Goal: Task Accomplishment & Management: Use online tool/utility

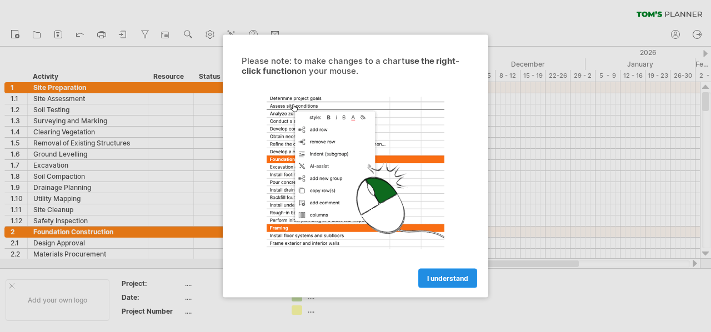
click at [465, 277] on span "I understand" at bounding box center [447, 278] width 41 height 8
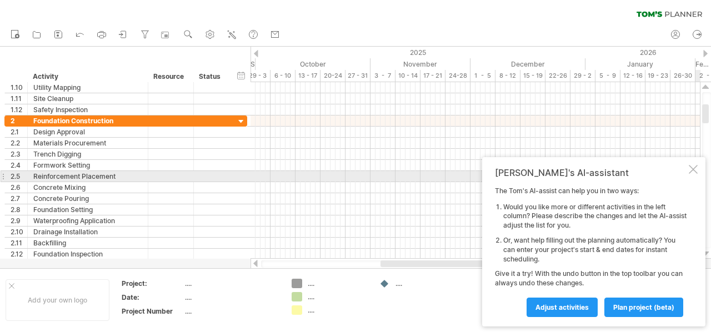
click at [693, 173] on div at bounding box center [693, 169] width 9 height 9
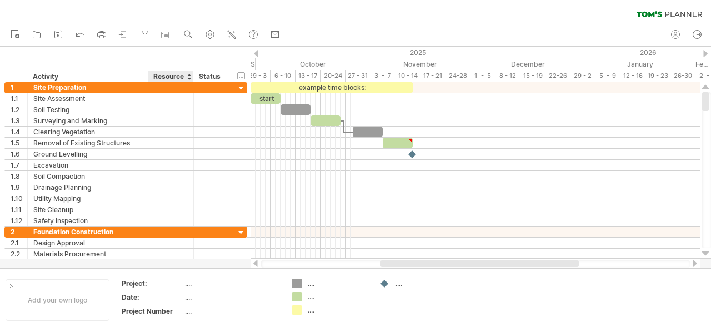
click at [177, 77] on div "Resource" at bounding box center [170, 76] width 34 height 11
click at [188, 78] on div at bounding box center [189, 76] width 4 height 11
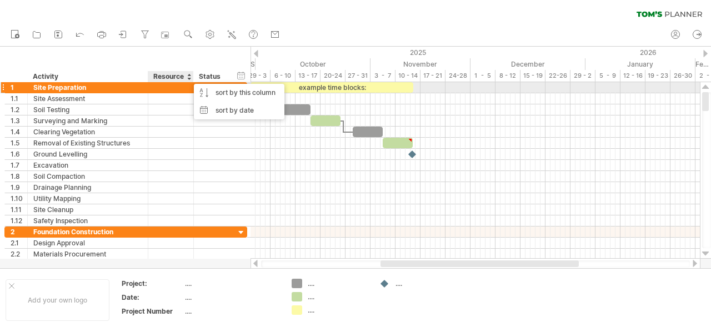
click at [173, 91] on div at bounding box center [171, 87] width 34 height 11
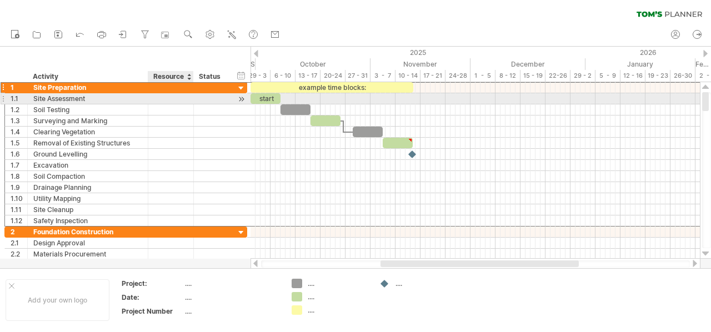
click at [171, 97] on div at bounding box center [171, 98] width 34 height 11
click at [169, 102] on input "text" at bounding box center [171, 98] width 34 height 11
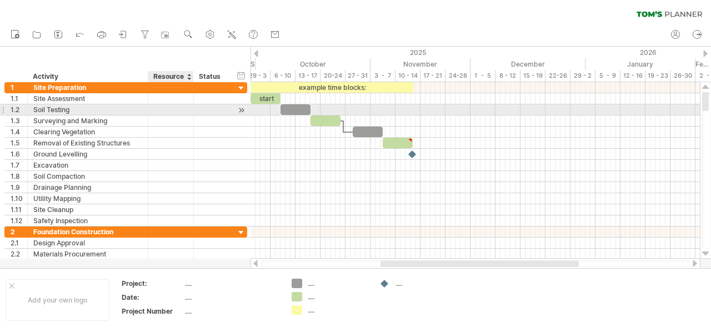
click at [168, 108] on div at bounding box center [171, 109] width 34 height 11
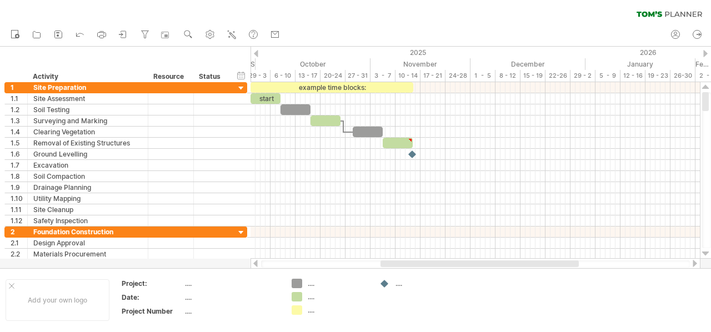
click at [502, 5] on div "clear filter reapply filter" at bounding box center [355, 11] width 711 height 23
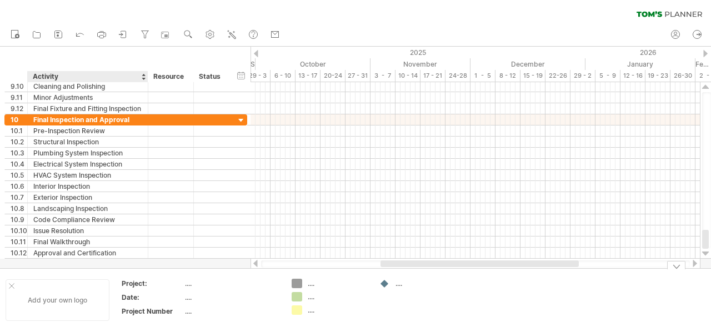
drag, startPoint x: 39, startPoint y: 56, endPoint x: 68, endPoint y: 281, distance: 226.9
click at [67, 282] on div "Trying to reach [DOMAIN_NAME] Connected again... 0% clear filter new 1" at bounding box center [355, 166] width 711 height 332
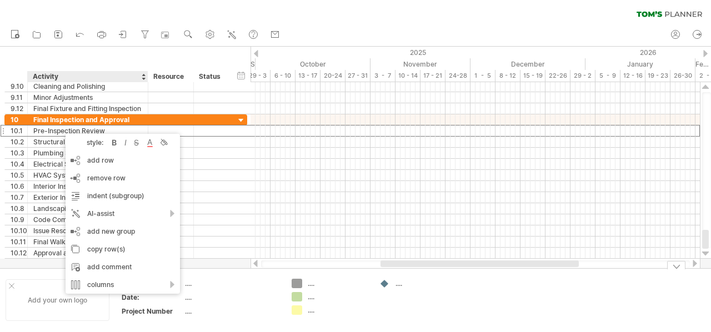
click at [26, 282] on div "Add your own logo" at bounding box center [58, 301] width 104 height 42
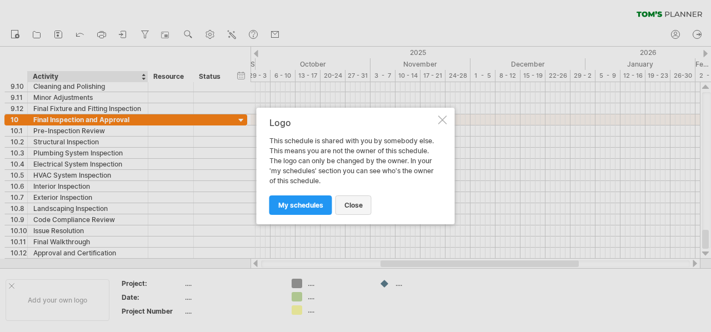
click at [349, 205] on span "close" at bounding box center [354, 205] width 18 height 8
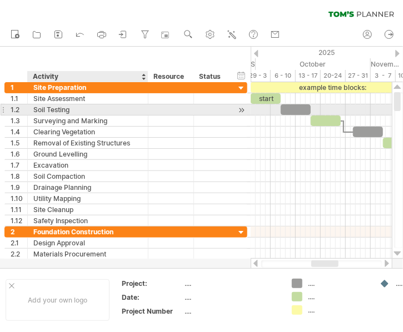
click at [154, 109] on div at bounding box center [171, 109] width 34 height 11
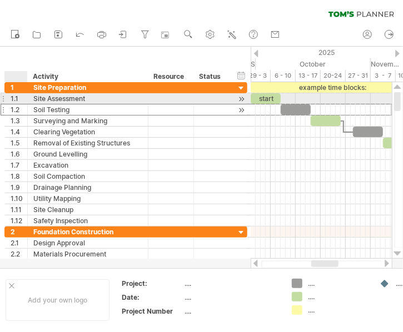
drag, startPoint x: 79, startPoint y: 106, endPoint x: 11, endPoint y: 104, distance: 67.8
click at [11, 104] on div "**********" at bounding box center [125, 110] width 243 height 12
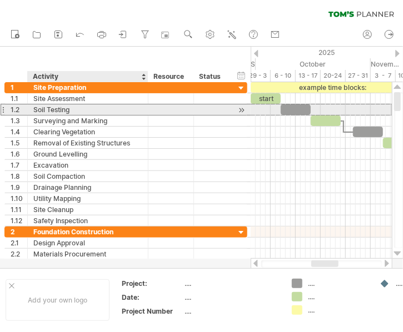
click at [49, 111] on div "Soil Testing" at bounding box center [87, 109] width 109 height 11
click at [49, 111] on input "**********" at bounding box center [87, 109] width 109 height 11
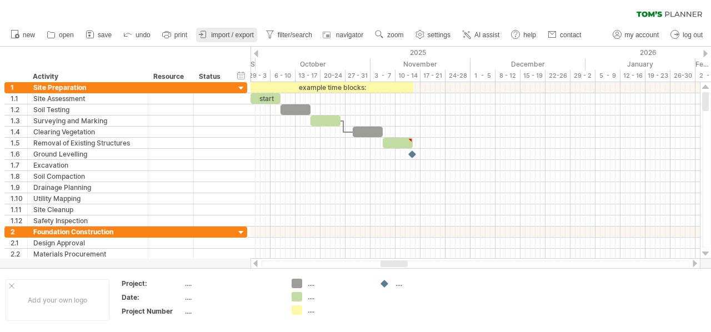
click at [223, 34] on span "import / export" at bounding box center [232, 35] width 43 height 8
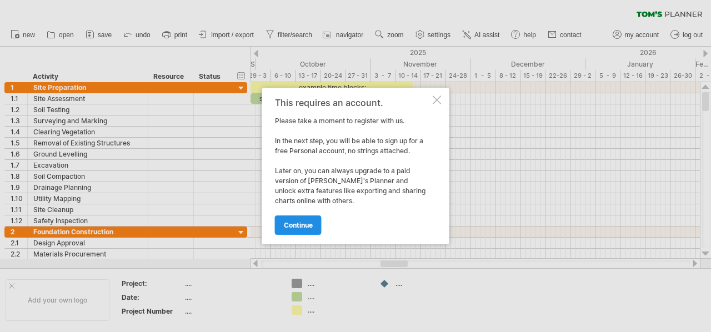
click at [305, 224] on span "continue" at bounding box center [298, 225] width 29 height 8
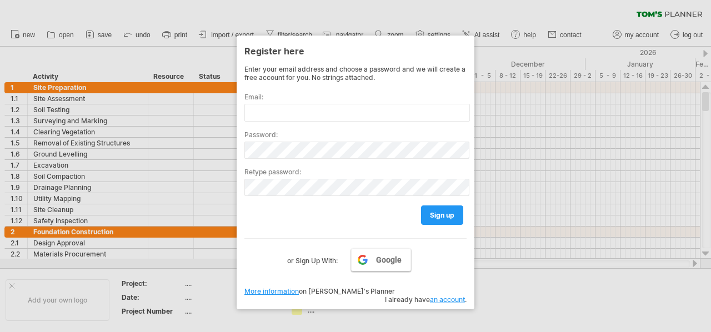
click at [385, 259] on span "Google" at bounding box center [389, 260] width 26 height 9
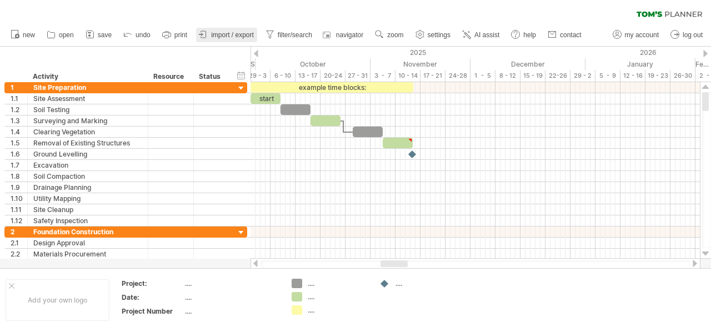
click at [229, 29] on link "import / export" at bounding box center [226, 35] width 61 height 14
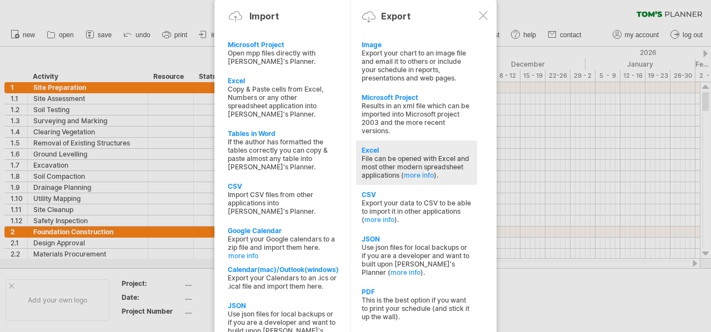
click at [412, 158] on div "File can be opened with Excel and most other modern spreadsheet applications ( …" at bounding box center [417, 166] width 110 height 25
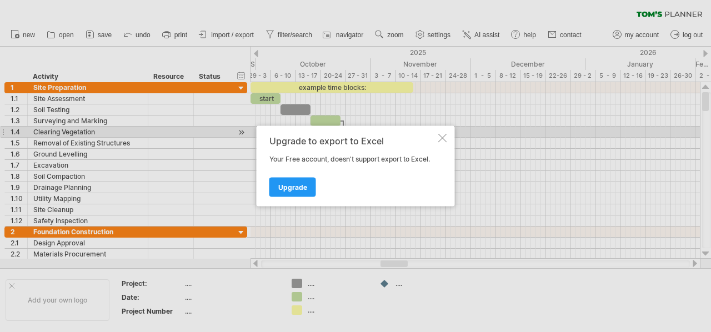
click at [439, 137] on div at bounding box center [442, 138] width 9 height 9
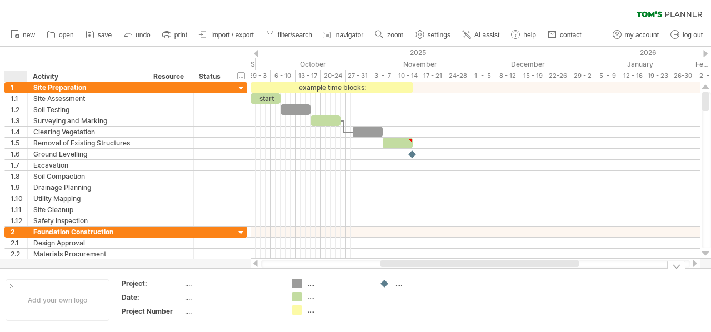
drag, startPoint x: 71, startPoint y: 54, endPoint x: 34, endPoint y: 326, distance: 274.7
click at [34, 326] on div "Trying to reach [DOMAIN_NAME] Connected again... 0% clear filter new 1" at bounding box center [355, 166] width 711 height 332
click at [628, 33] on span "my account" at bounding box center [642, 35] width 34 height 8
type input "**********"
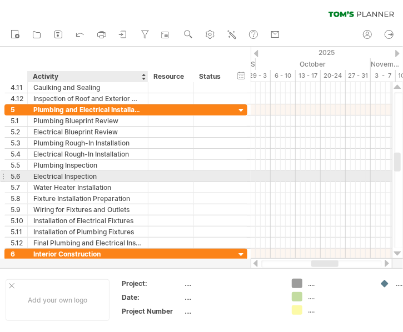
click at [56, 175] on div "Electrical Inspection" at bounding box center [87, 176] width 109 height 11
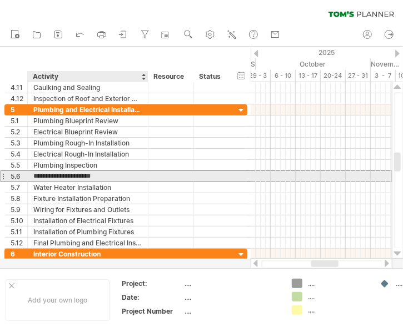
click at [54, 176] on input "**********" at bounding box center [87, 176] width 109 height 11
click at [4, 175] on div at bounding box center [3, 177] width 4 height 12
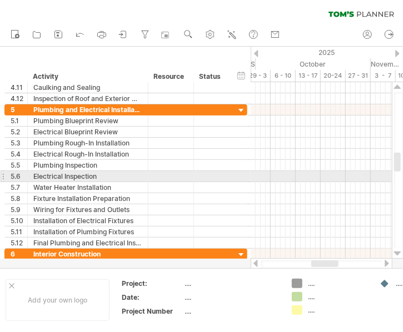
click at [4, 175] on div at bounding box center [3, 177] width 4 height 12
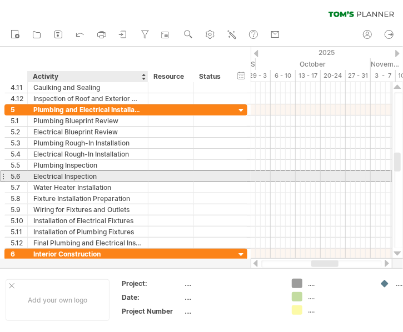
click at [70, 172] on div "Electrical Inspection" at bounding box center [87, 176] width 109 height 11
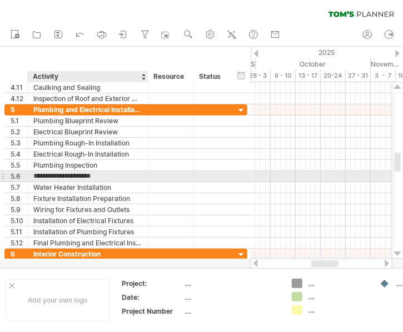
click at [70, 172] on input "**********" at bounding box center [87, 176] width 109 height 11
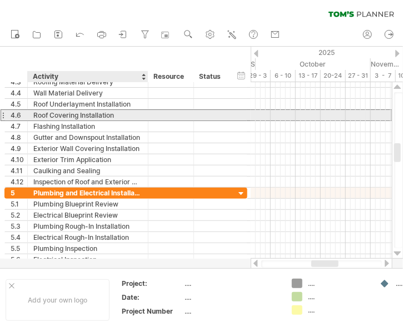
click at [57, 114] on div "Roof Covering Installation" at bounding box center [87, 115] width 109 height 11
click at [123, 113] on input "**********" at bounding box center [87, 115] width 109 height 11
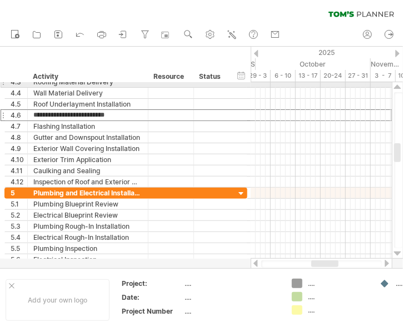
drag, startPoint x: 122, startPoint y: 113, endPoint x: 0, endPoint y: 86, distance: 125.1
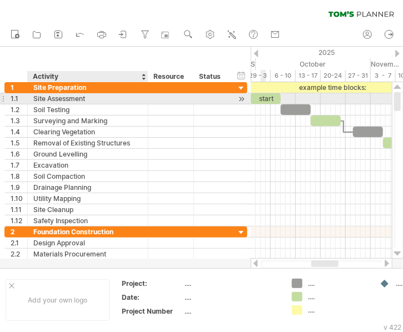
click at [74, 100] on div "Site Assessment" at bounding box center [87, 98] width 109 height 11
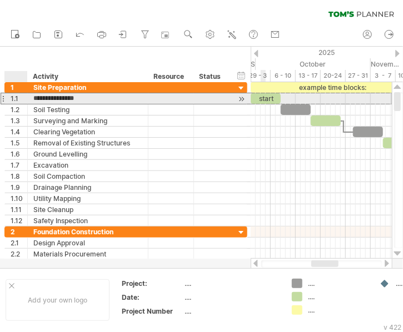
click at [17, 96] on div "1.1" at bounding box center [19, 98] width 17 height 11
